Goal: Task Accomplishment & Management: Use online tool/utility

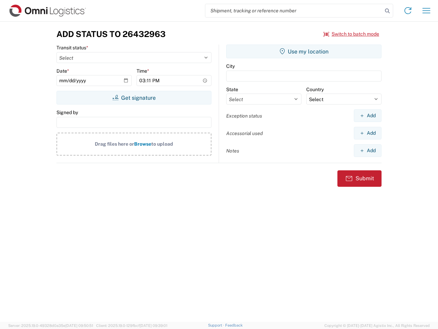
click at [294, 11] on input "search" at bounding box center [293, 10] width 177 height 13
click at [388, 11] on icon at bounding box center [388, 11] width 10 height 10
click at [408, 11] on icon at bounding box center [408, 10] width 11 height 11
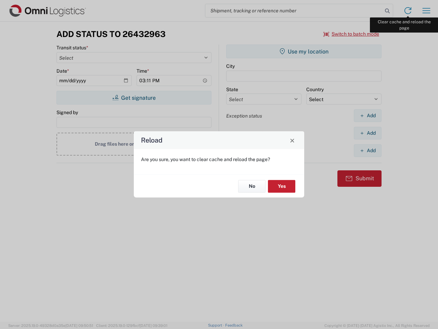
click at [427, 11] on div "Reload Are you sure, you want to clear cache and reload the page? No Yes" at bounding box center [219, 164] width 438 height 329
click at [352, 34] on div "Reload Are you sure, you want to clear cache and reload the page? No Yes" at bounding box center [219, 164] width 438 height 329
click at [134, 98] on div "Reload Are you sure, you want to clear cache and reload the page? No Yes" at bounding box center [219, 164] width 438 height 329
click at [304, 51] on div "Reload Are you sure, you want to clear cache and reload the page? No Yes" at bounding box center [219, 164] width 438 height 329
click at [368, 115] on div "Reload Are you sure, you want to clear cache and reload the page? No Yes" at bounding box center [219, 164] width 438 height 329
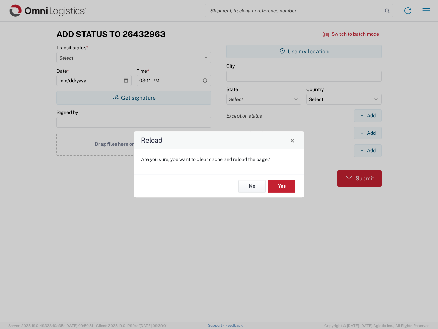
click at [368, 133] on div "Reload Are you sure, you want to clear cache and reload the page? No Yes" at bounding box center [219, 164] width 438 height 329
click at [368, 150] on div "Reload Are you sure, you want to clear cache and reload the page? No Yes" at bounding box center [219, 164] width 438 height 329
